Goal: Task Accomplishment & Management: Manage account settings

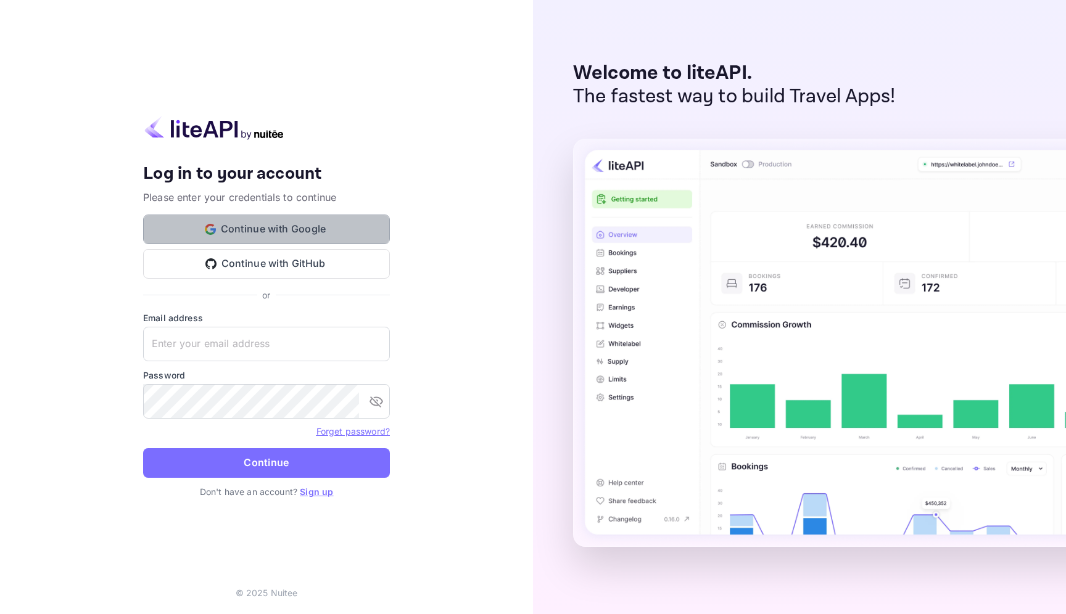
click at [360, 222] on button "Continue with Google" at bounding box center [266, 230] width 247 height 30
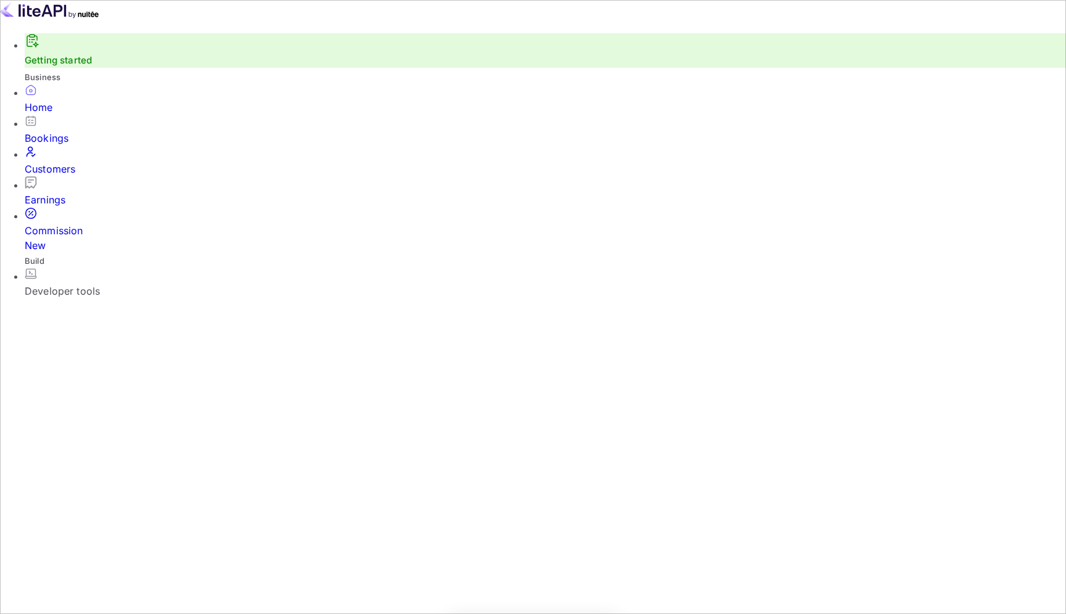
scroll to position [200, 284]
click at [71, 115] on div "Home" at bounding box center [545, 107] width 1041 height 15
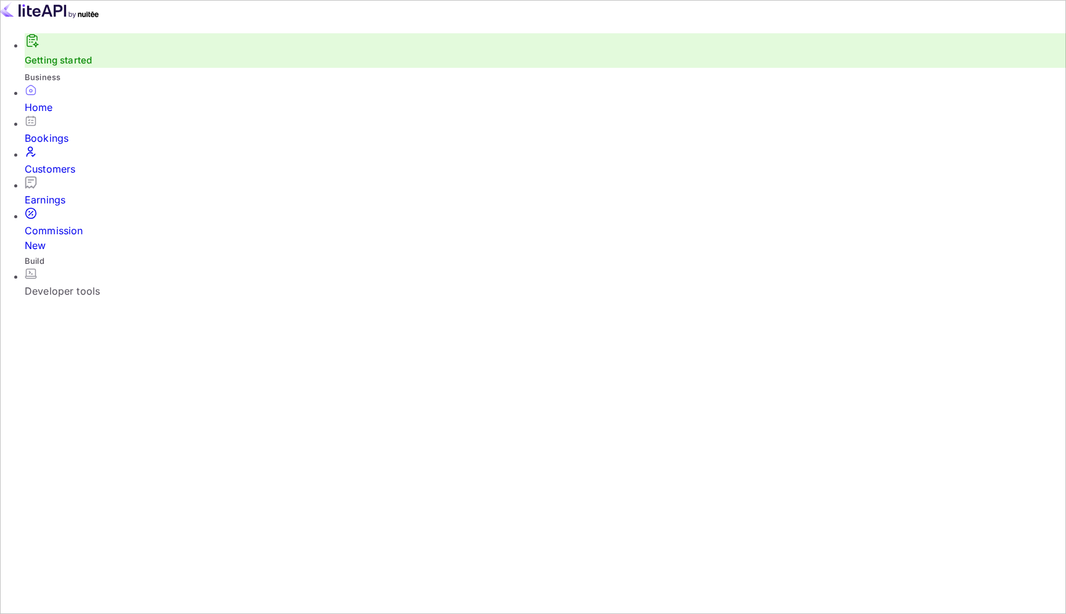
click at [85, 284] on div "Developer tools" at bounding box center [545, 291] width 1041 height 15
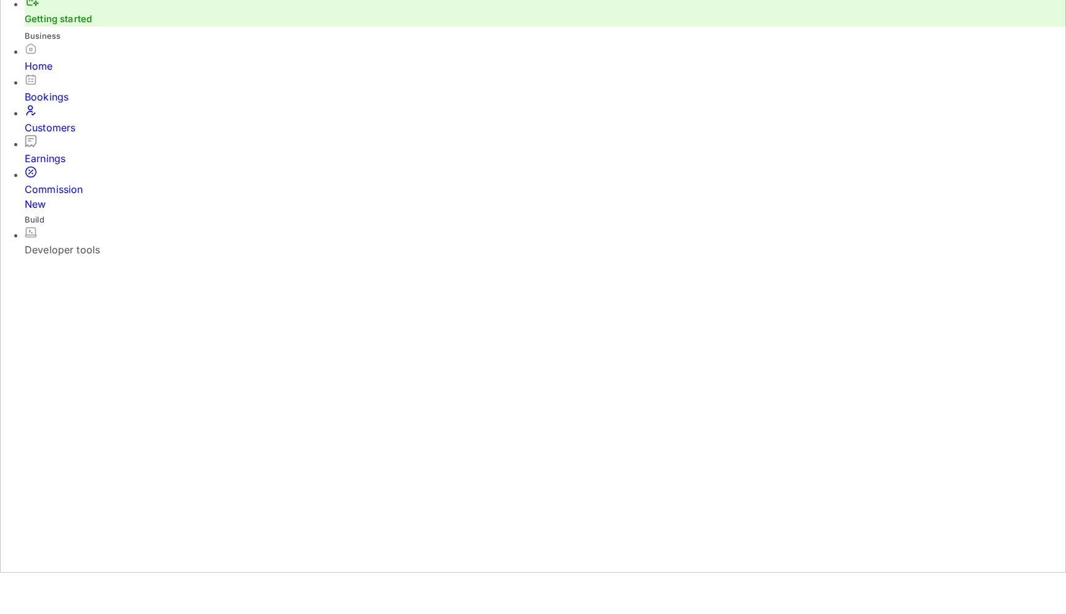
scroll to position [49, 0]
